Goal: Information Seeking & Learning: Check status

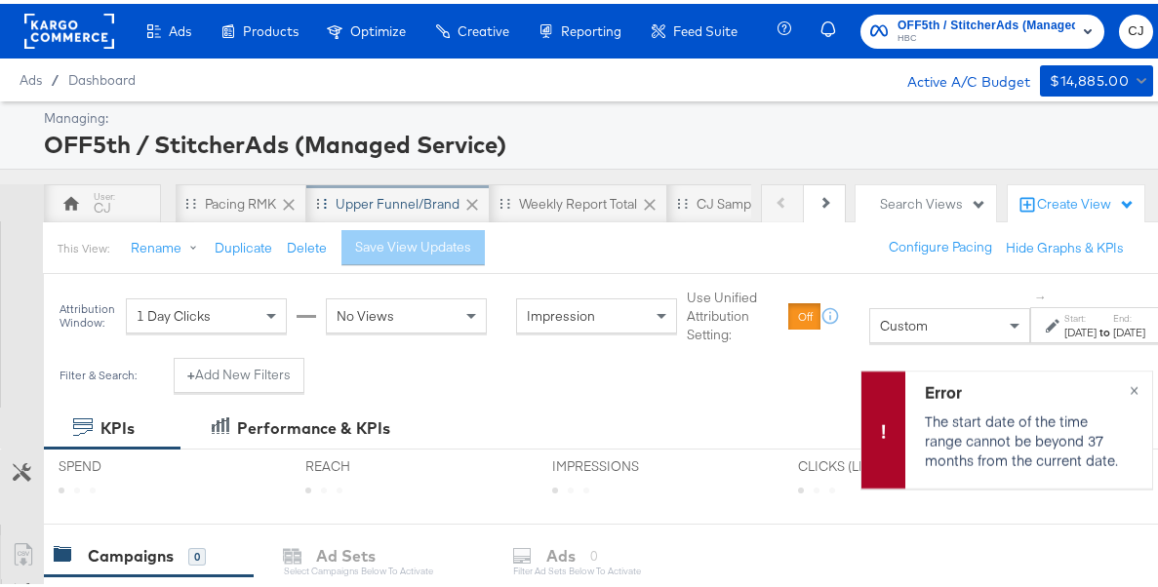
click at [417, 202] on div "Upper Funnel/Brand" at bounding box center [398, 200] width 124 height 19
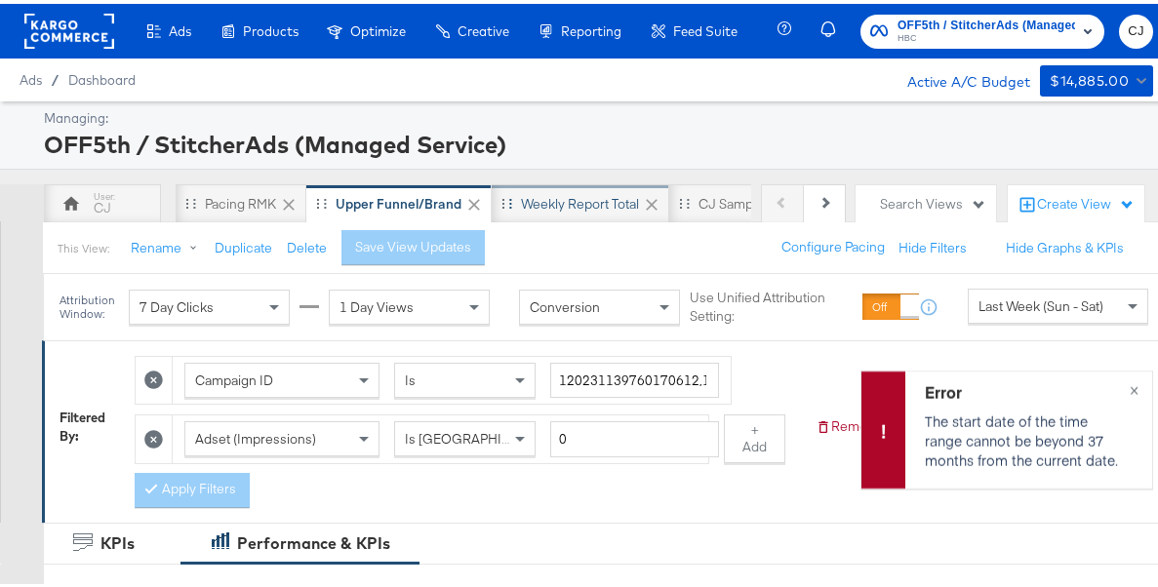
click at [546, 197] on div "Weekly Report Total" at bounding box center [580, 200] width 118 height 19
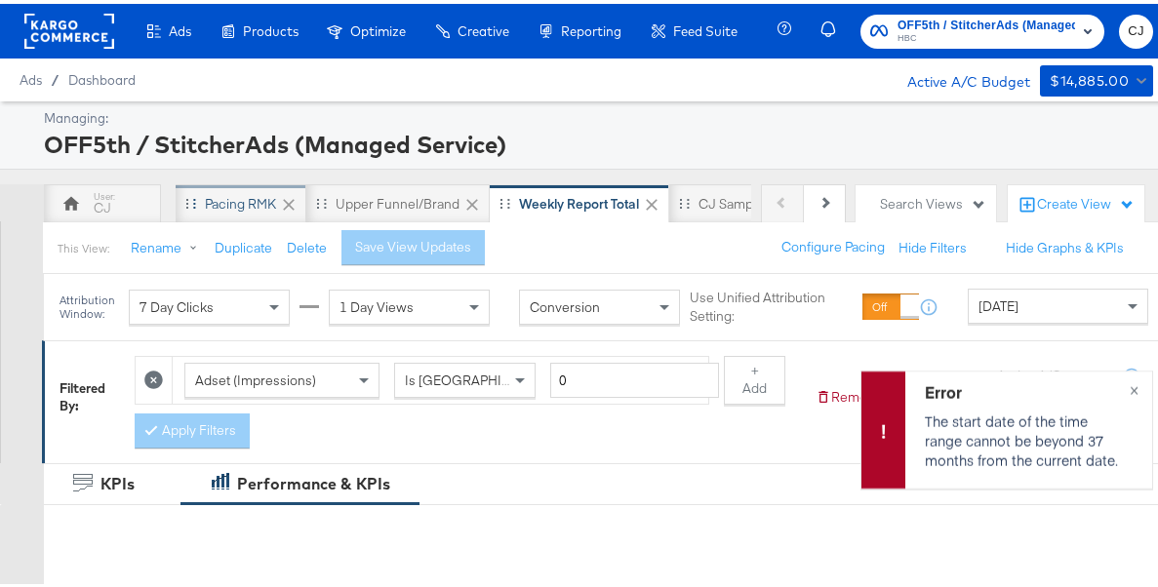
click at [220, 191] on div "Pacing RMK" at bounding box center [240, 200] width 71 height 19
